Goal: Task Accomplishment & Management: Complete application form

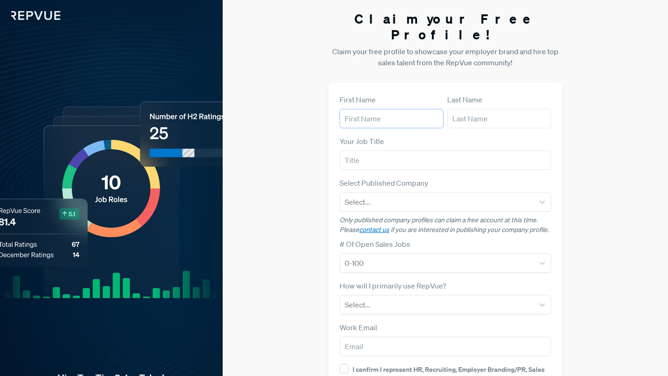
click at [385, 109] on input "text" at bounding box center [391, 118] width 104 height 19
type input "[PERSON_NAME]"
type input "Beetham"
type input "[EMAIL_ADDRESS][DOMAIN_NAME]"
click at [386, 151] on input "text" at bounding box center [444, 160] width 211 height 19
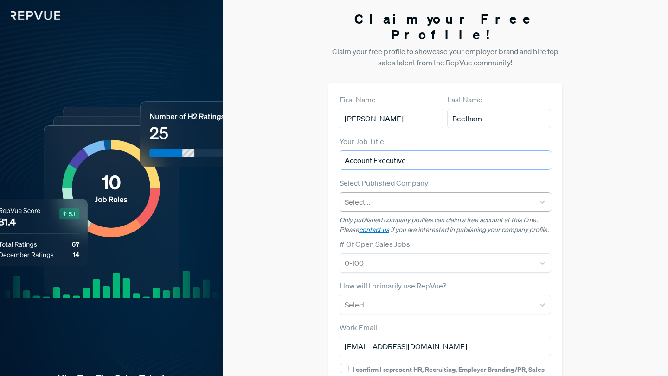
type input "Account Executive"
click at [398, 196] on div at bounding box center [436, 202] width 184 height 13
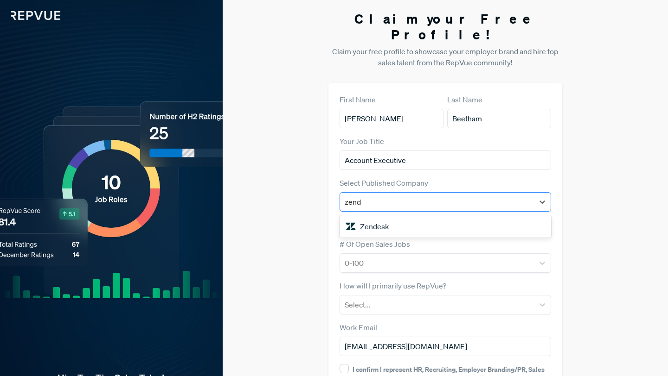
type input "[PERSON_NAME]"
click at [384, 217] on div "Zendesk" at bounding box center [444, 226] width 211 height 19
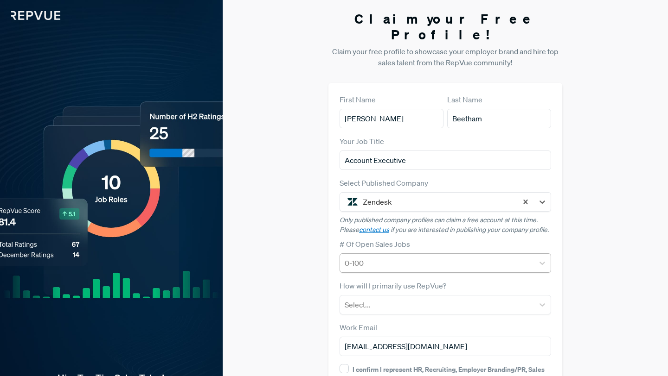
click at [386, 257] on div at bounding box center [436, 263] width 184 height 13
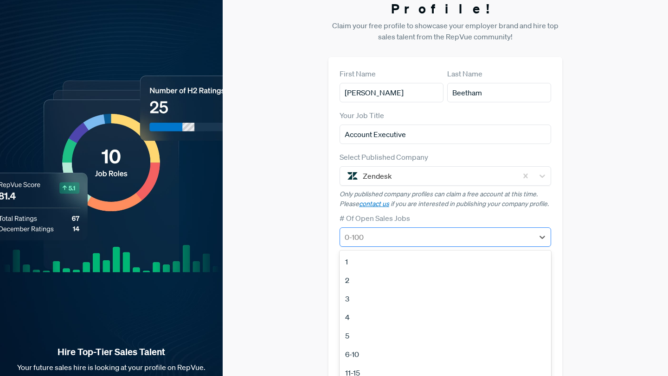
scroll to position [27, 0]
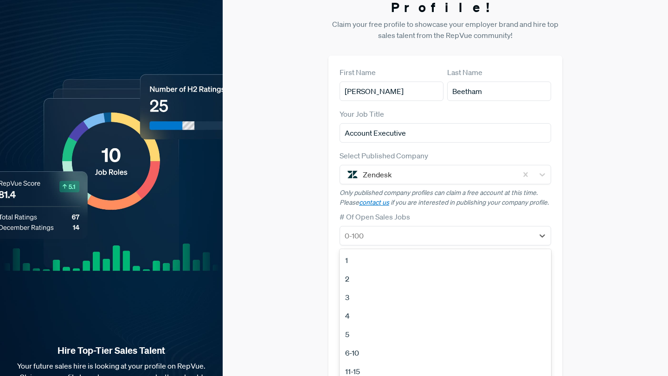
click at [313, 208] on div "Claim your Free Profile! Claim your free profile to showcase your employer bran…" at bounding box center [445, 206] width 445 height 466
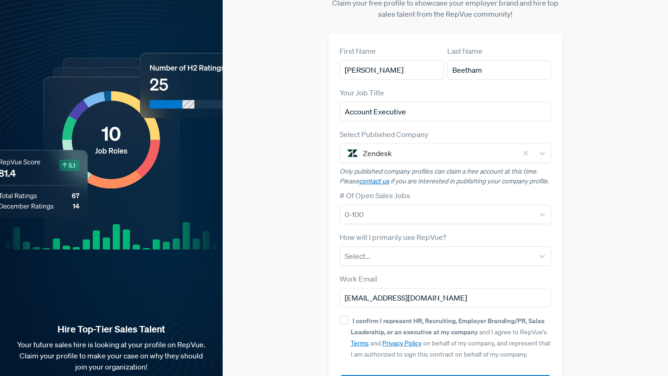
scroll to position [50, 0]
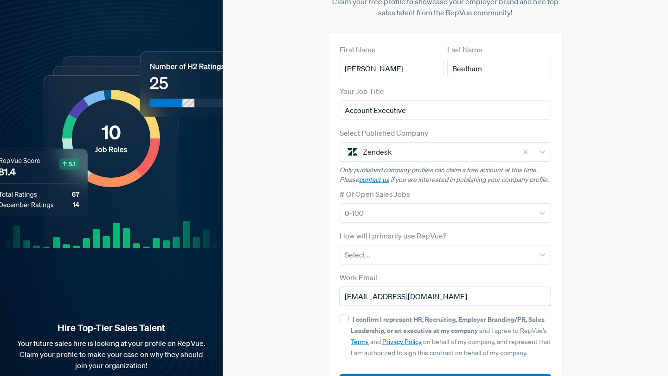
click at [470, 287] on input "[EMAIL_ADDRESS][DOMAIN_NAME]" at bounding box center [444, 296] width 211 height 19
click at [306, 259] on div "Claim your Free Profile! Claim your free profile to showcase your employer bran…" at bounding box center [445, 183] width 445 height 466
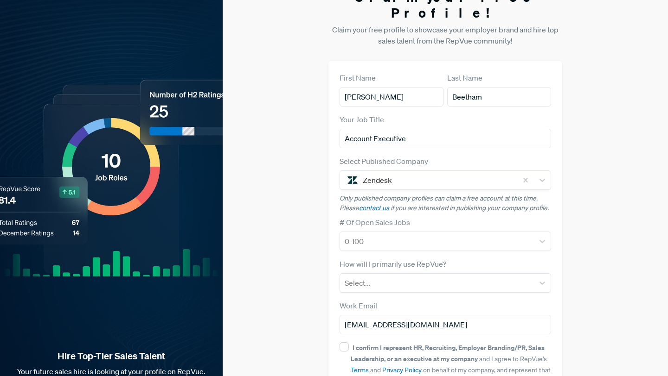
scroll to position [0, 0]
